Goal: Navigation & Orientation: Go to known website

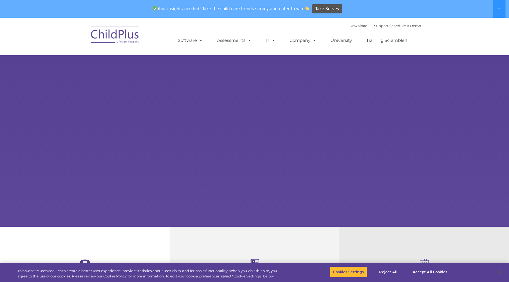
select select "MEDIUM"
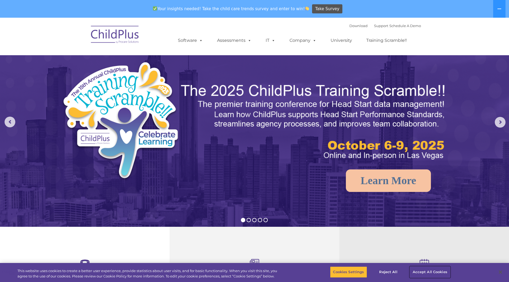
click at [420, 270] on button "Accept All Cookies" at bounding box center [430, 272] width 41 height 11
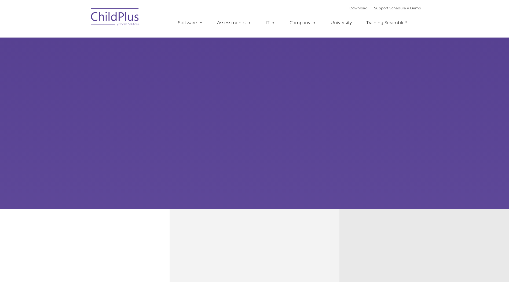
type input ""
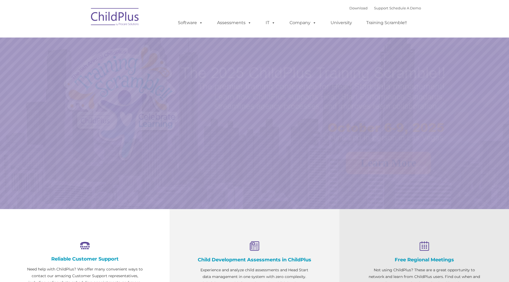
select select "MEDIUM"
